Goal: Information Seeking & Learning: Find specific fact

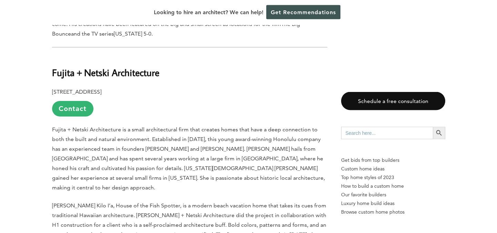
scroll to position [751, 0]
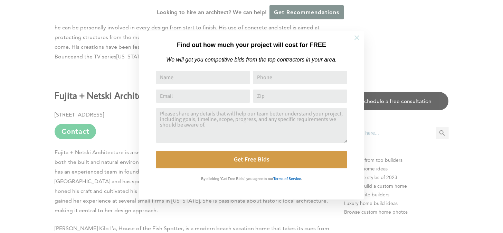
click at [359, 38] on icon at bounding box center [357, 38] width 8 height 8
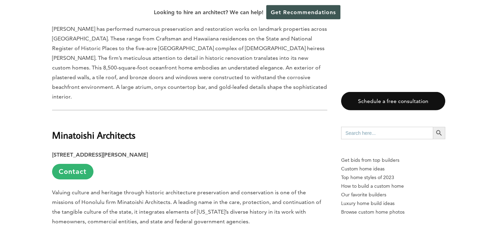
scroll to position [2071, 0]
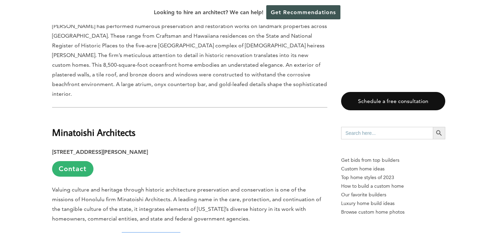
drag, startPoint x: 122, startPoint y: 151, endPoint x: 168, endPoint y: 149, distance: 46.3
copy span "Lorraine Minatoishi"
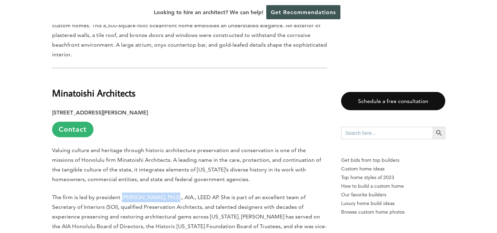
scroll to position [2154, 0]
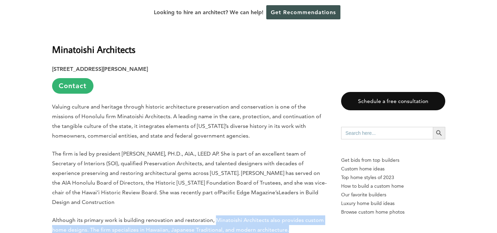
drag, startPoint x: 214, startPoint y: 134, endPoint x: 287, endPoint y: 144, distance: 73.5
click at [287, 216] on span "Although its primary work is building renovation and restoration, Minatoishi Ar…" at bounding box center [188, 224] width 272 height 16
copy span "Minatoishi Architects also provides custom home designs. The firm specializes i…"
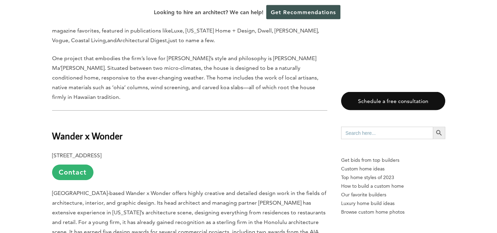
scroll to position [2828, 0]
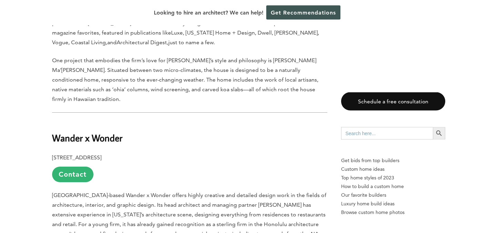
click at [260, 192] on span "[GEOGRAPHIC_DATA]-based Wander x Wonder offers highly creative and detailed des…" at bounding box center [189, 229] width 274 height 74
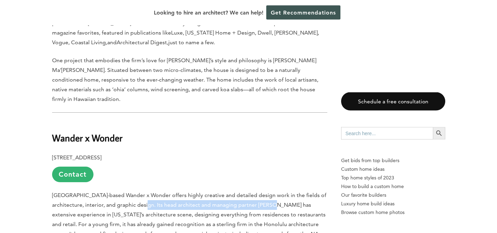
drag, startPoint x: 164, startPoint y: 100, endPoint x: 292, endPoint y: 99, distance: 128.4
click at [292, 192] on span "[GEOGRAPHIC_DATA]-based Wander x Wonder offers highly creative and detailed des…" at bounding box center [189, 229] width 274 height 74
copy span "head architect and managing partner [PERSON_NAME]"
